Goal: Task Accomplishment & Management: Manage account settings

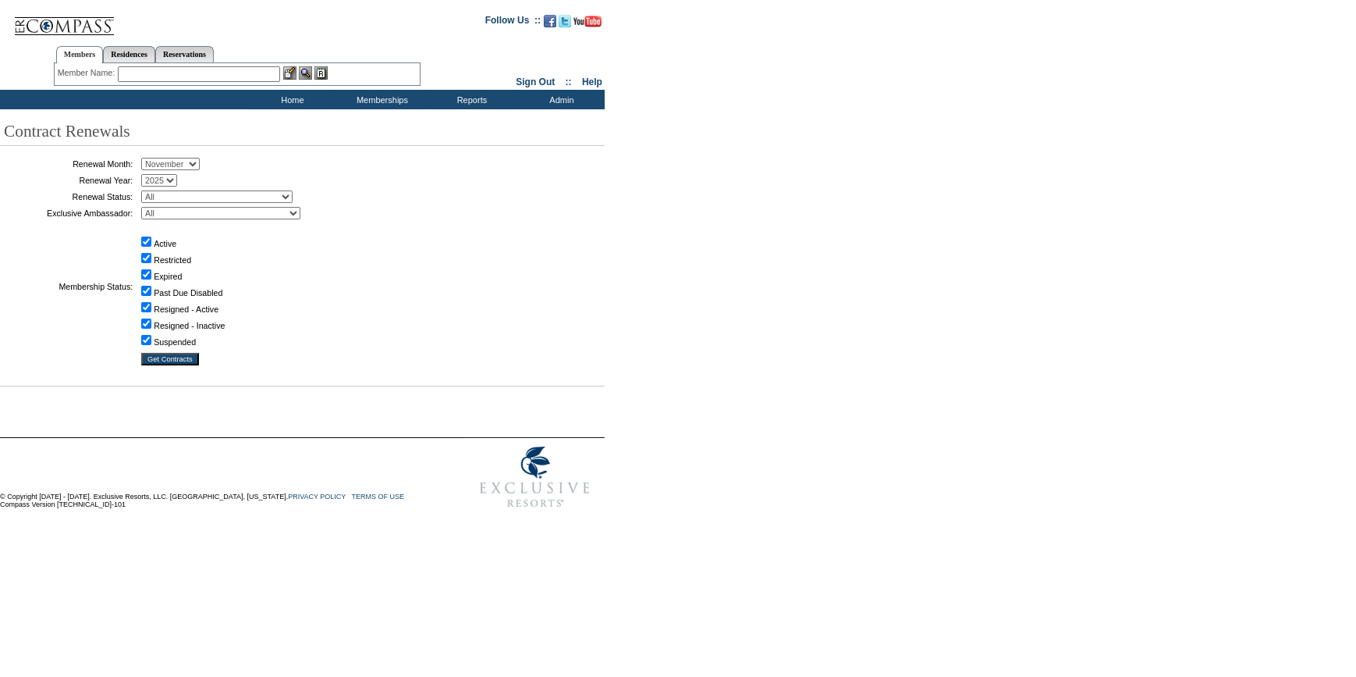
click at [175, 164] on select "January February March April May June July August September October November De…" at bounding box center [170, 164] width 59 height 12
select select "10"
click at [147, 158] on select "January February March April May June July August September October November De…" at bounding box center [170, 164] width 59 height 12
drag, startPoint x: 226, startPoint y: 196, endPoint x: 222, endPoint y: 203, distance: 8.0
click at [226, 196] on select "All Not Started Pending Approved Election Made Election Changed No Response Man…" at bounding box center [216, 196] width 151 height 12
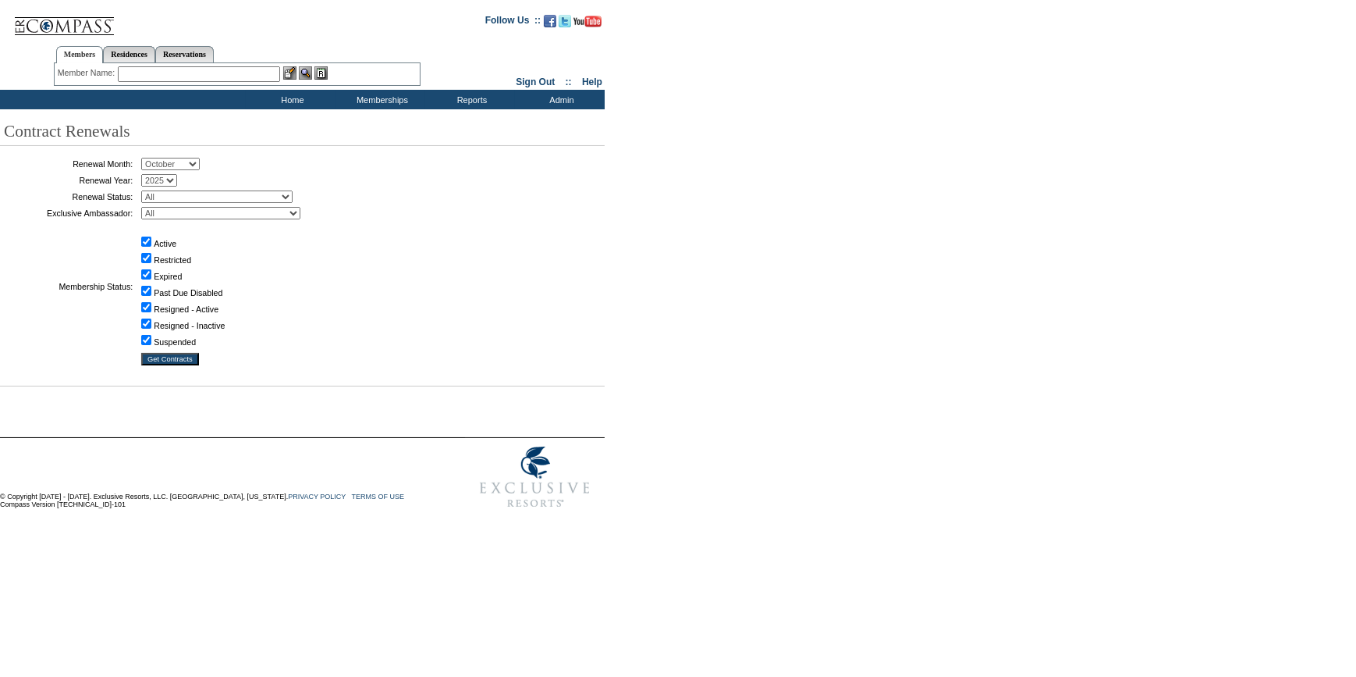
select select "5"
click at [147, 190] on select "All Not Started Pending Approved Election Made Election Changed No Response Man…" at bounding box center [216, 196] width 151 height 12
click at [192, 361] on input "Get Contracts" at bounding box center [170, 359] width 58 height 12
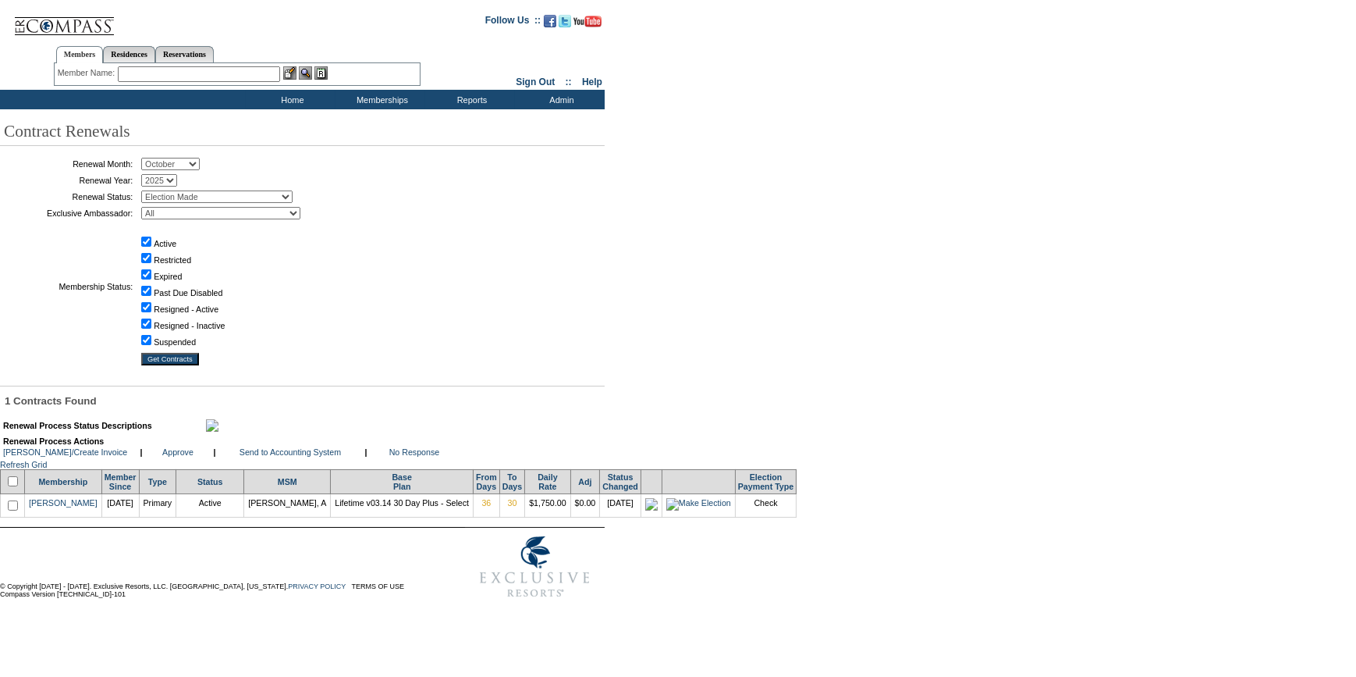
click at [18, 486] on input "checkbox" at bounding box center [13, 481] width 10 height 10
checkbox input "true"
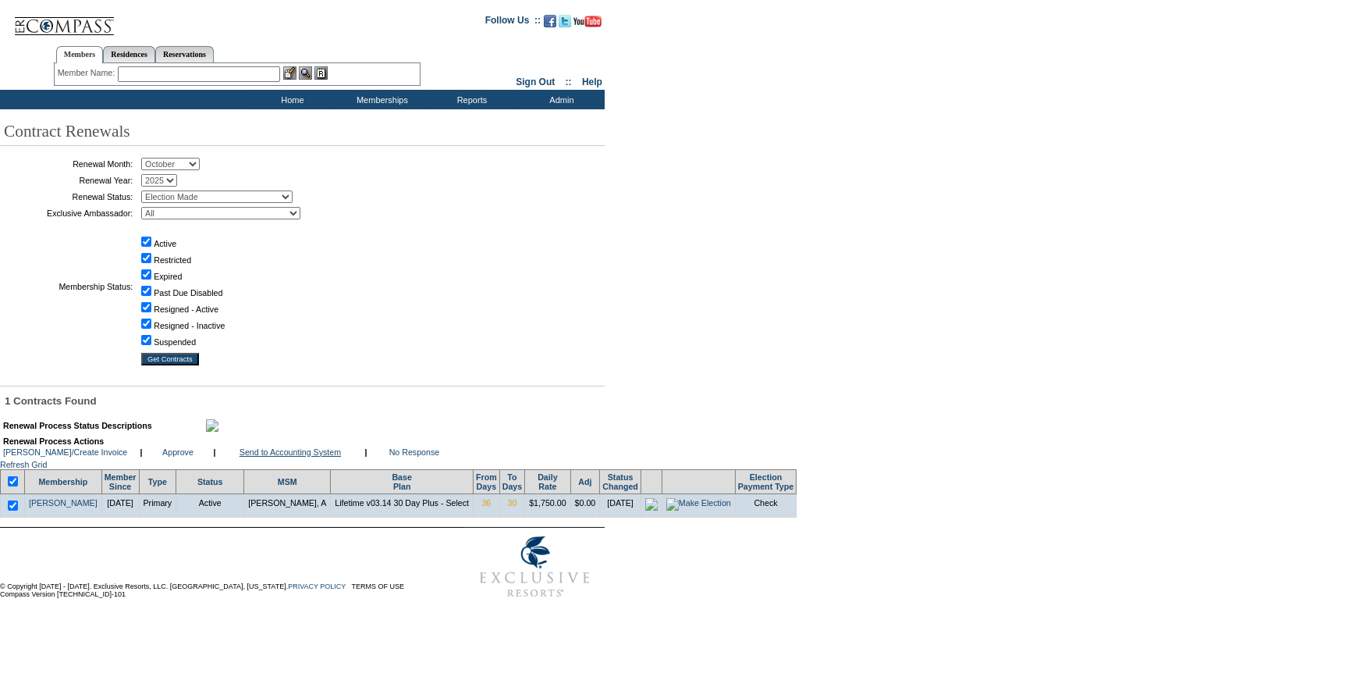
click at [318, 457] on link "Send to Accounting System" at bounding box center [290, 451] width 101 height 9
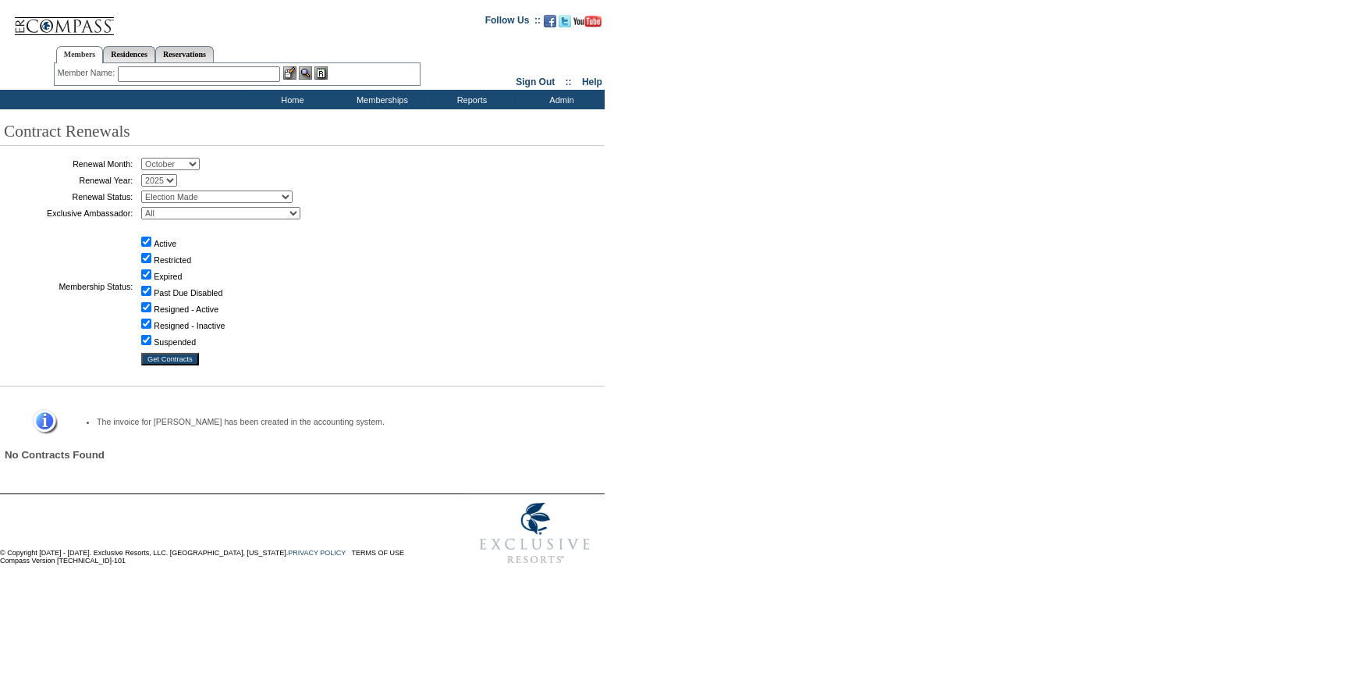
click at [247, 75] on input "text" at bounding box center [199, 74] width 162 height 16
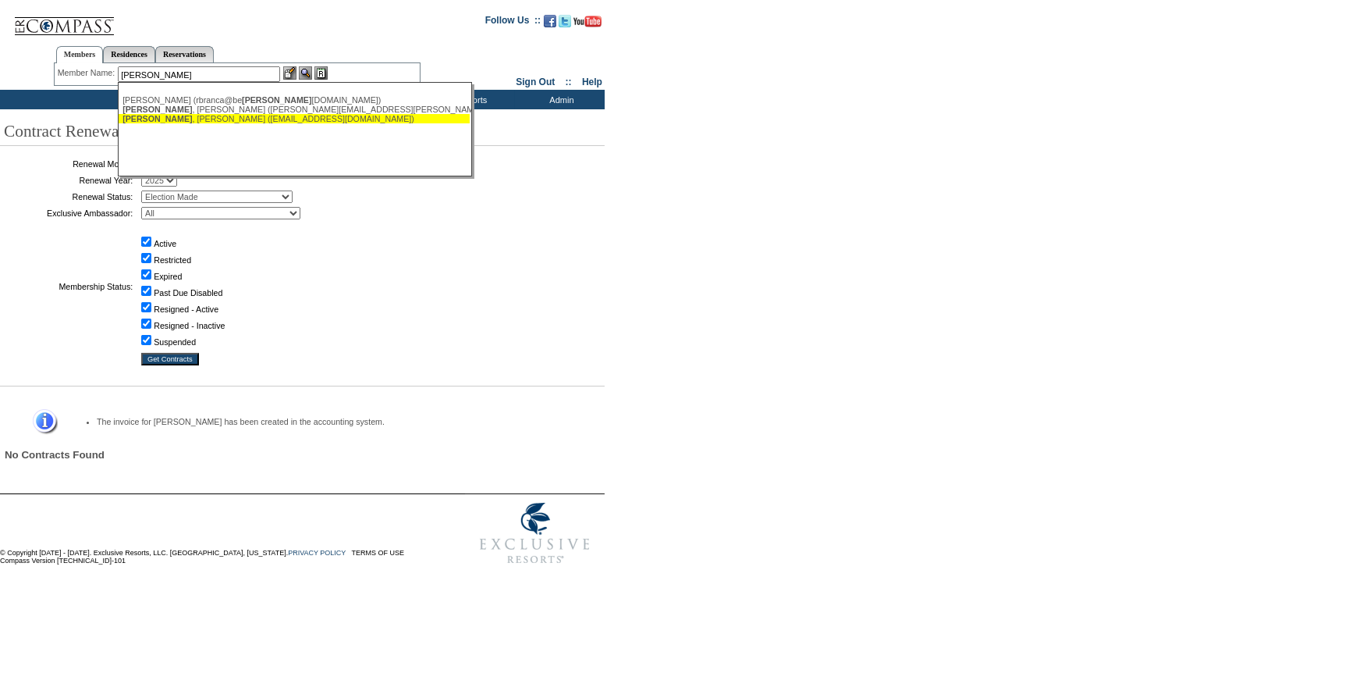
click at [208, 116] on div "Conlin , Mary (maryconlin@gmail.com)" at bounding box center [294, 118] width 343 height 9
type input "Conlin, Mary (maryconlin@gmail.com)"
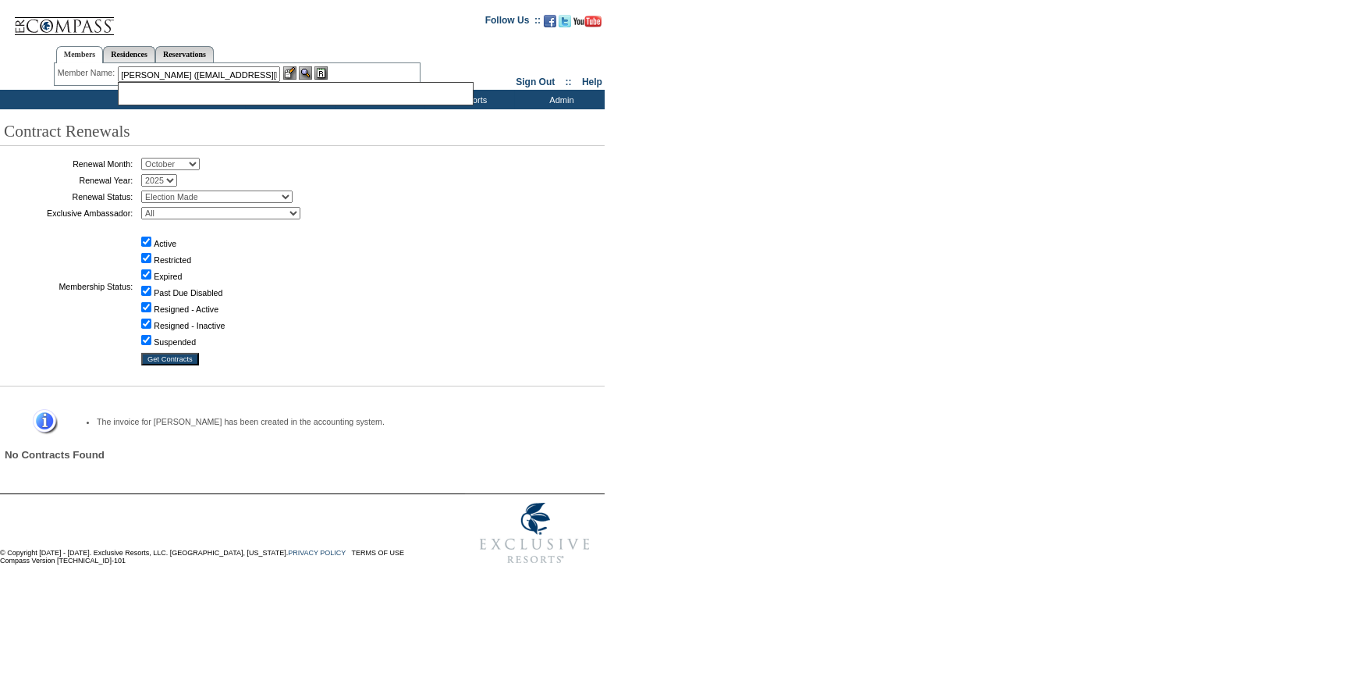
click at [290, 70] on img at bounding box center [289, 72] width 13 height 13
